Goal: Task Accomplishment & Management: Complete application form

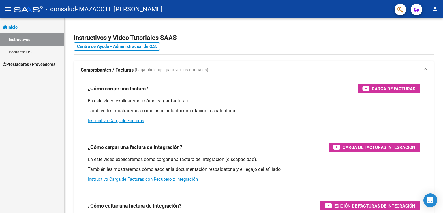
click at [27, 41] on link "Instructivos" at bounding box center [32, 39] width 64 height 12
click at [37, 61] on link "Prestadores / Proveedores" at bounding box center [32, 64] width 64 height 12
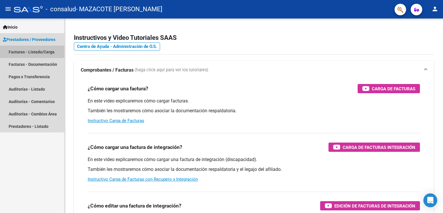
click at [32, 53] on link "Facturas - Listado/Carga" at bounding box center [32, 52] width 64 height 12
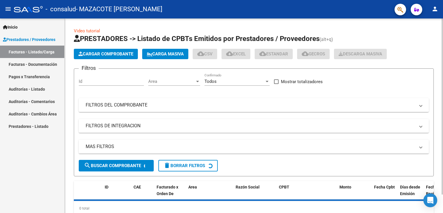
click at [106, 52] on span "Cargar Comprobante" at bounding box center [105, 53] width 55 height 5
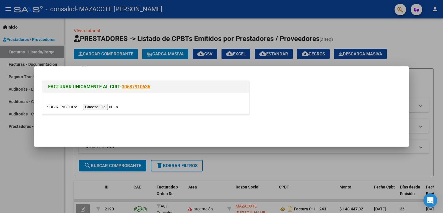
click at [100, 106] on input "file" at bounding box center [83, 107] width 73 height 6
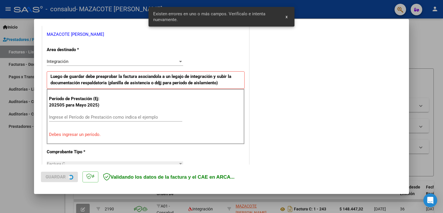
scroll to position [120, 0]
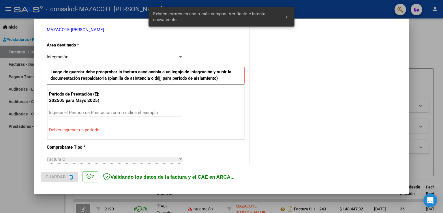
click at [88, 112] on input "Ingrese el Período de Prestación como indica el ejemplo" at bounding box center [115, 112] width 133 height 5
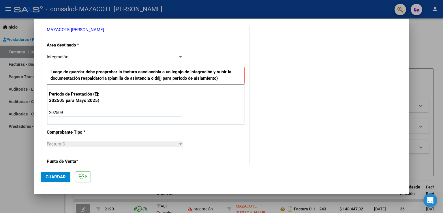
type input "202509"
click at [63, 178] on span "Guardar" at bounding box center [56, 176] width 20 height 5
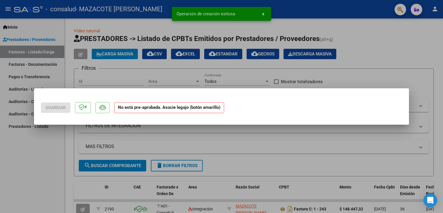
scroll to position [0, 0]
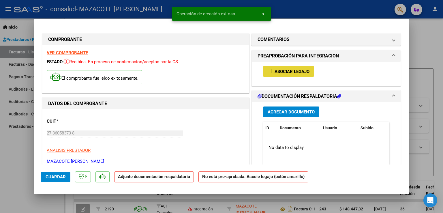
click at [292, 72] on span "Asociar Legajo" at bounding box center [291, 71] width 35 height 5
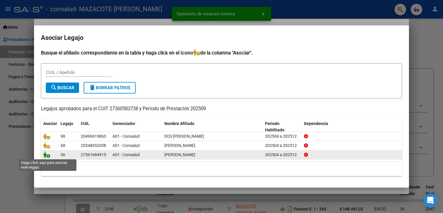
click at [45, 156] on icon at bounding box center [46, 154] width 7 height 6
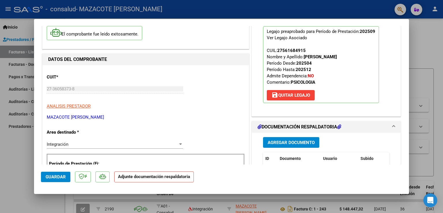
scroll to position [58, 0]
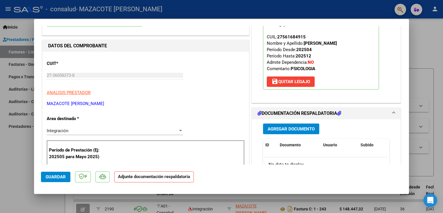
click at [295, 130] on span "Agregar Documento" at bounding box center [290, 128] width 47 height 5
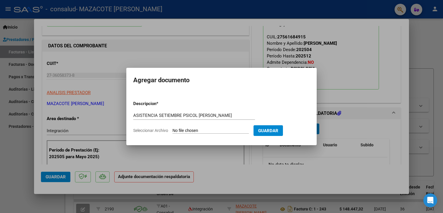
click at [213, 128] on input "Seleccionar Archivo" at bounding box center [210, 130] width 76 height 5
drag, startPoint x: 239, startPoint y: 115, endPoint x: 200, endPoint y: 116, distance: 38.6
click at [200, 116] on input "ASISTENCIA SETIEMBRE PSICOL PUCHETA KIARA" at bounding box center [194, 115] width 122 height 5
type input "ASISTENCIA SETIEMBRE PSICOL VALENZUELA MIQUEAS"
click at [220, 129] on input "Seleccionar Archivo" at bounding box center [210, 130] width 76 height 5
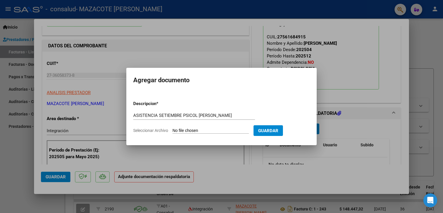
type input "C:\fakepath\VALENZUELA MIQUEAS ASISTENCIA PS SEPTIEMBRE .pdf"
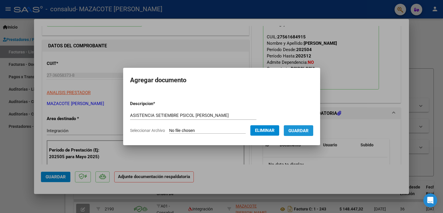
click at [300, 129] on span "Guardar" at bounding box center [298, 130] width 20 height 5
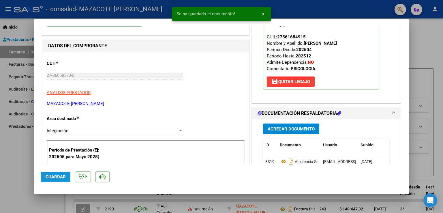
click at [51, 181] on button "Guardar" at bounding box center [55, 176] width 29 height 10
click at [24, 170] on div at bounding box center [221, 106] width 443 height 213
type input "$ 0,00"
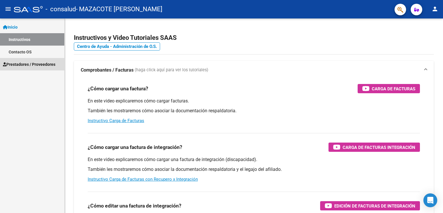
click at [28, 60] on link "Prestadores / Proveedores" at bounding box center [32, 64] width 64 height 12
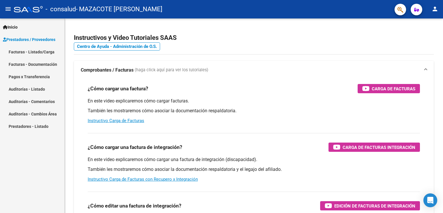
click at [24, 50] on link "Facturas - Listado/Carga" at bounding box center [32, 52] width 64 height 12
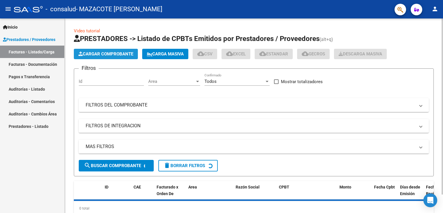
click at [100, 54] on span "Cargar Comprobante" at bounding box center [105, 53] width 55 height 5
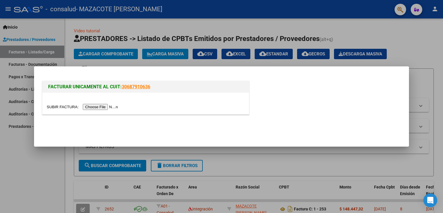
click at [106, 104] on input "file" at bounding box center [83, 107] width 73 height 6
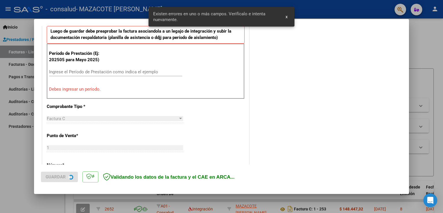
scroll to position [171, 0]
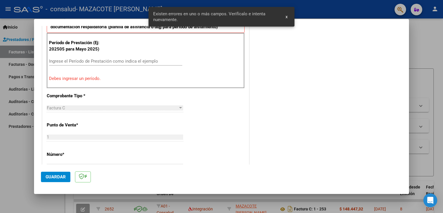
click at [100, 61] on input "Ingrese el Período de Prestación como indica el ejemplo" at bounding box center [115, 60] width 133 height 5
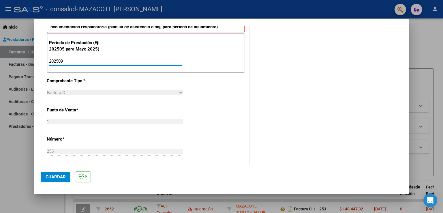
type input "202509"
click at [59, 177] on span "Guardar" at bounding box center [56, 176] width 20 height 5
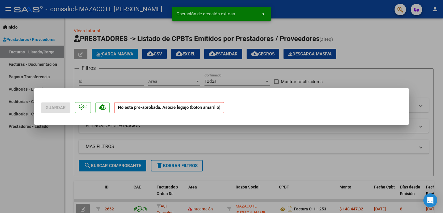
scroll to position [0, 0]
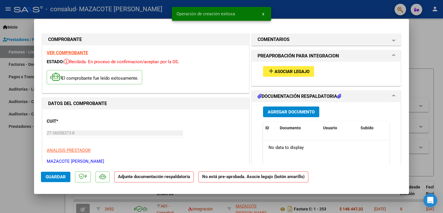
click at [298, 69] on span "Asociar Legajo" at bounding box center [291, 71] width 35 height 5
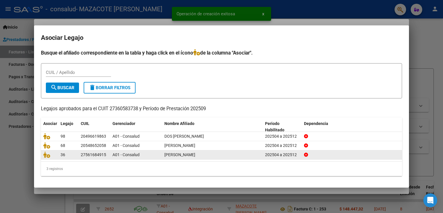
click at [46, 158] on datatable-body-cell at bounding box center [49, 154] width 17 height 9
click at [46, 156] on icon at bounding box center [46, 154] width 7 height 6
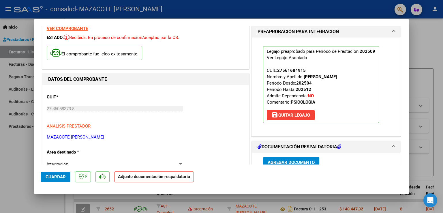
scroll to position [58, 0]
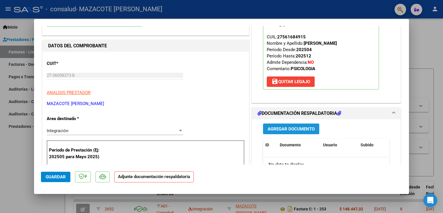
click at [305, 130] on span "Agregar Documento" at bounding box center [290, 128] width 47 height 5
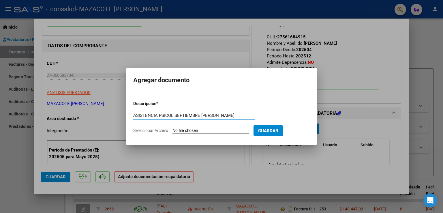
type input "ASISTENCIA PSICOL SEPTIEMBRE [PERSON_NAME]"
click at [207, 133] on input "Seleccionar Archivo" at bounding box center [210, 130] width 76 height 5
type input "C:\fakepath\[PERSON_NAME] ASISTENCIA SEPT PS.pdf"
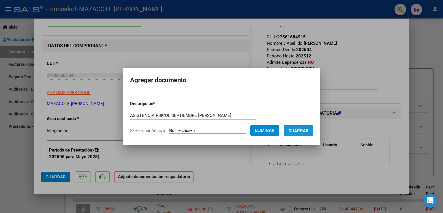
click at [305, 126] on button "Guardar" at bounding box center [297, 130] width 29 height 11
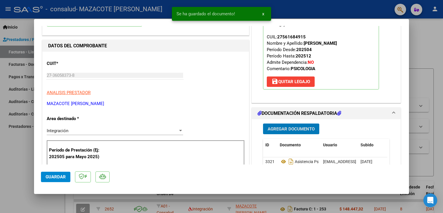
click at [68, 181] on button "Guardar" at bounding box center [55, 176] width 29 height 10
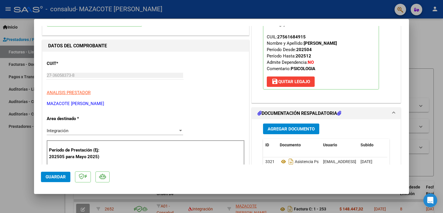
click at [63, 177] on span "Guardar" at bounding box center [56, 176] width 20 height 5
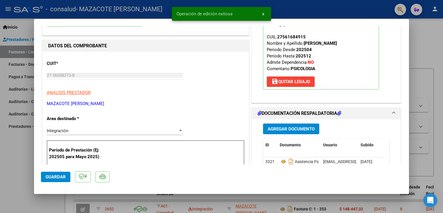
click at [433, 50] on div at bounding box center [221, 106] width 443 height 213
type input "$ 0,00"
